Goal: Transaction & Acquisition: Purchase product/service

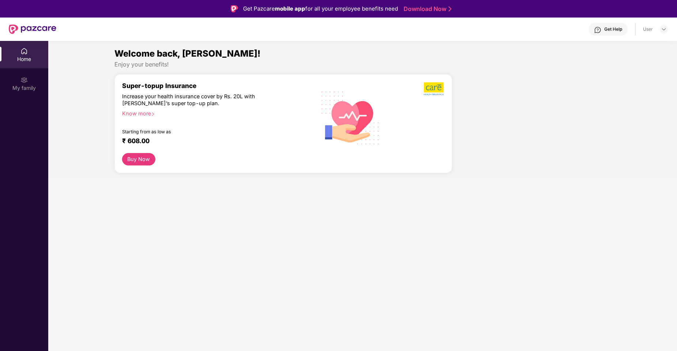
click at [147, 112] on div "Know more" at bounding box center [214, 112] width 184 height 5
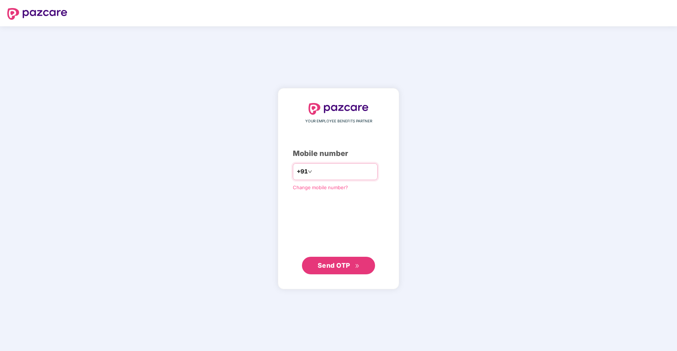
type input "**********"
click at [354, 267] on span "Send OTP" at bounding box center [339, 265] width 42 height 10
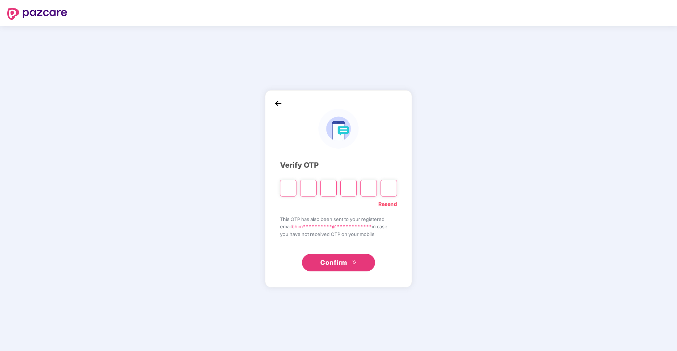
click at [292, 181] on input "Please enter verification code. Digit 1" at bounding box center [288, 188] width 16 height 17
type input "*"
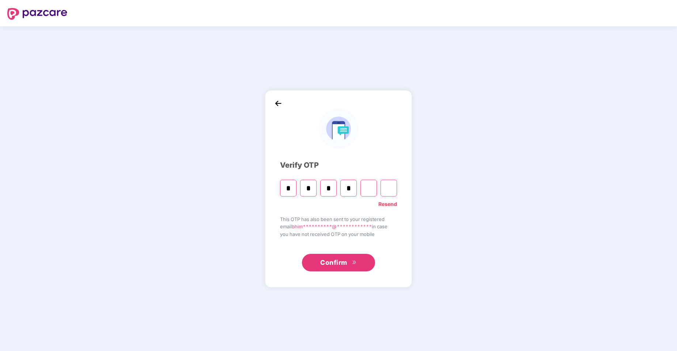
type input "*"
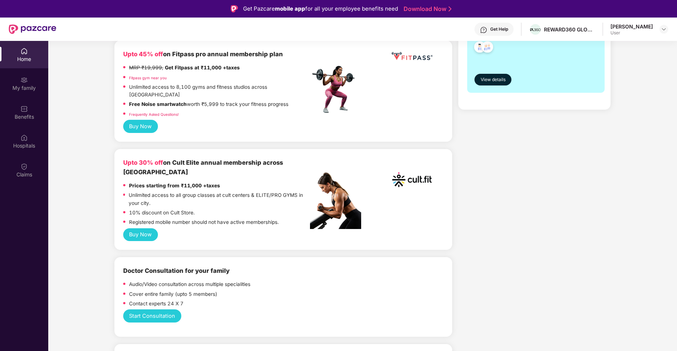
scroll to position [197, 0]
click at [150, 228] on button "Buy Now" at bounding box center [140, 234] width 35 height 13
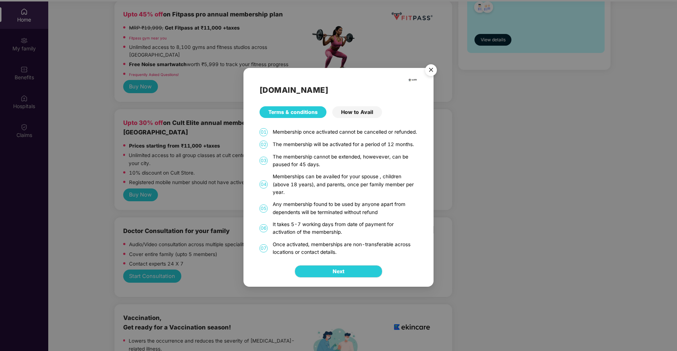
scroll to position [41, 0]
click at [352, 271] on button "Next" at bounding box center [339, 271] width 88 height 12
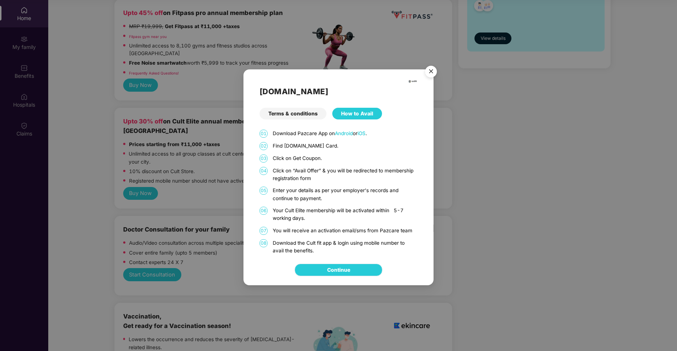
click at [344, 272] on link "Continue" at bounding box center [338, 270] width 23 height 8
click at [432, 73] on img "Close" at bounding box center [431, 73] width 20 height 20
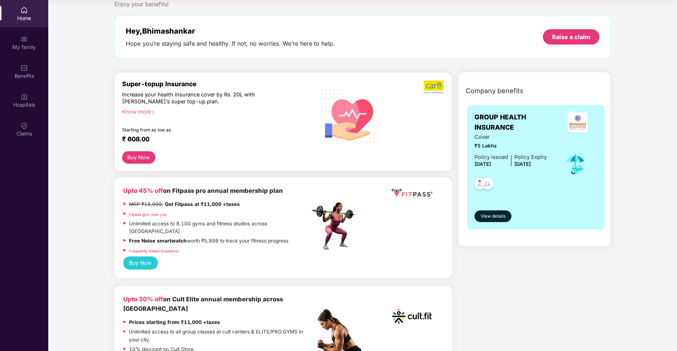
scroll to position [19, 0]
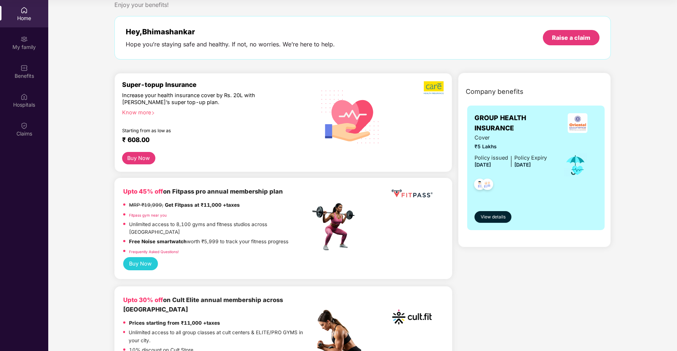
click at [186, 210] on div "MRP ₹19,999, Get Fitpass at ₹11,000 +taxes" at bounding box center [184, 206] width 111 height 10
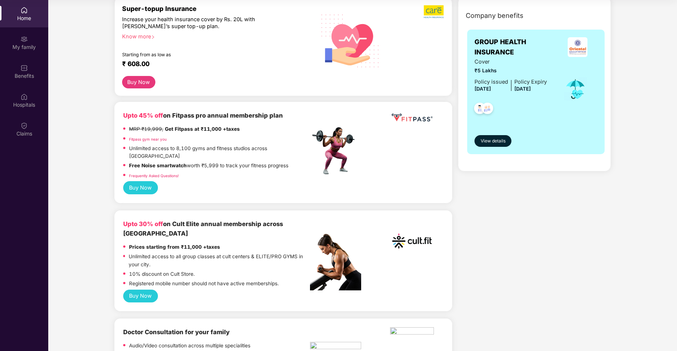
scroll to position [127, 0]
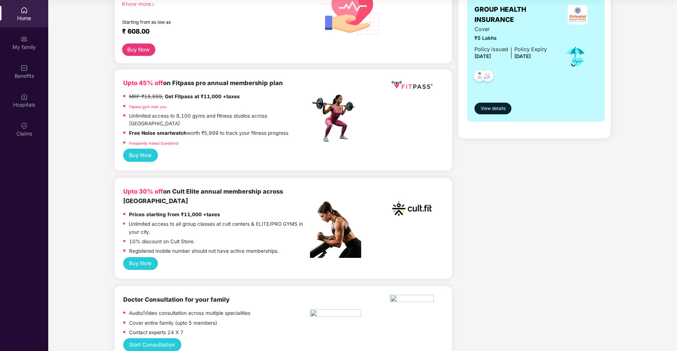
click at [169, 220] on p "Unlimited access to all group classes at cult centers & ELITE/PRO GYMS in your …" at bounding box center [219, 228] width 181 height 16
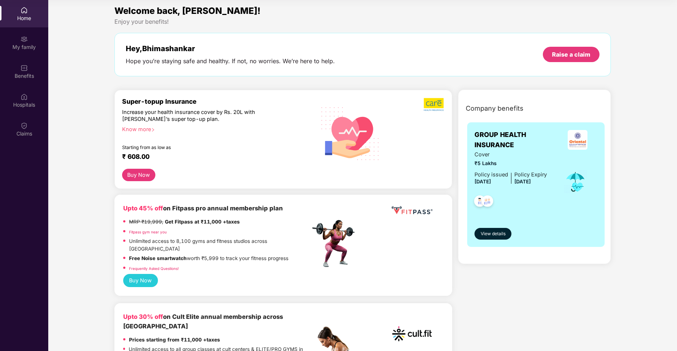
scroll to position [0, 0]
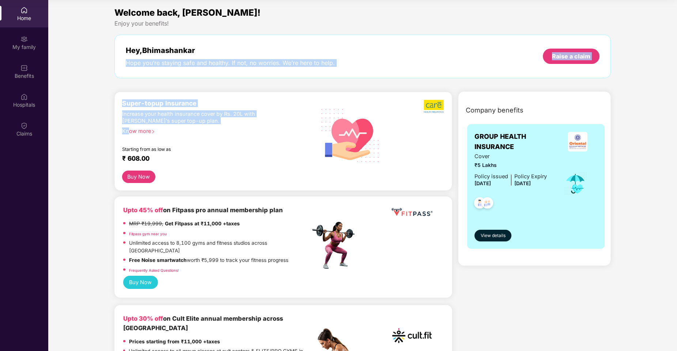
drag, startPoint x: 146, startPoint y: 57, endPoint x: 189, endPoint y: 174, distance: 124.4
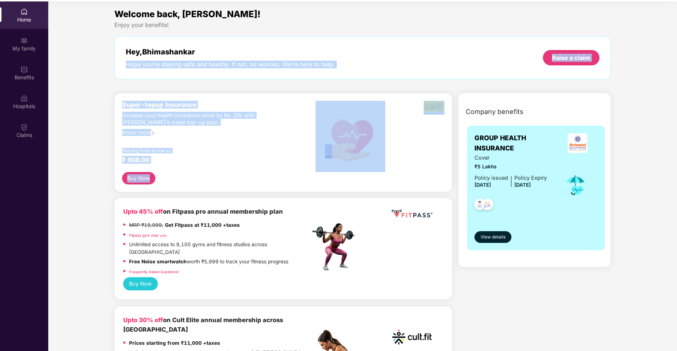
scroll to position [41, 0]
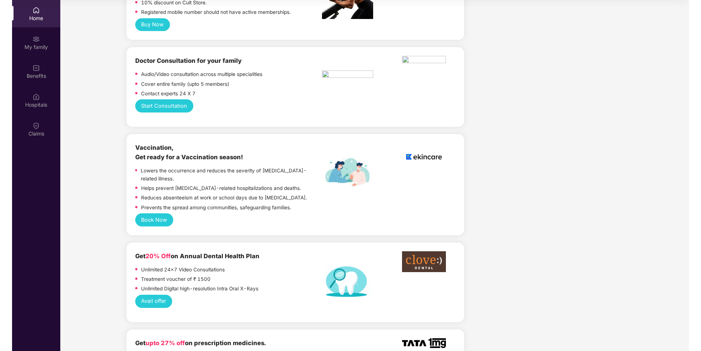
scroll to position [405, 0]
